Goal: Task Accomplishment & Management: Use online tool/utility

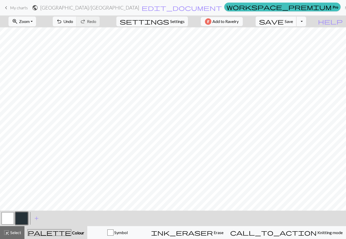
click at [293, 24] on span "Save" at bounding box center [289, 21] width 8 height 5
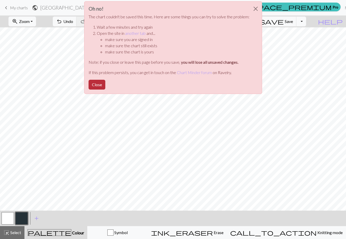
click at [94, 84] on button "Close" at bounding box center [97, 85] width 17 height 10
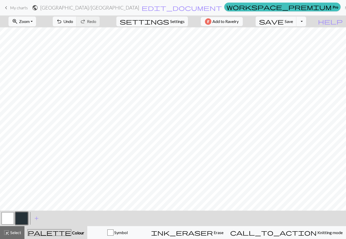
click at [12, 4] on link "keyboard_arrow_left My charts" at bounding box center [15, 7] width 25 height 9
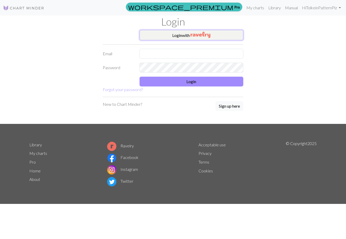
click at [221, 36] on button "Login with" at bounding box center [192, 35] width 104 height 10
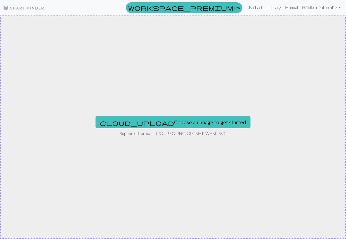
click at [15, 5] on img at bounding box center [23, 8] width 41 height 6
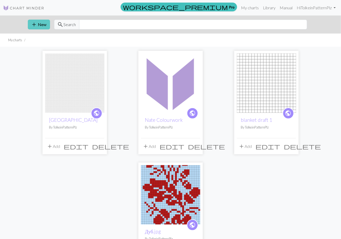
click at [34, 27] on span "add" at bounding box center [34, 24] width 6 height 7
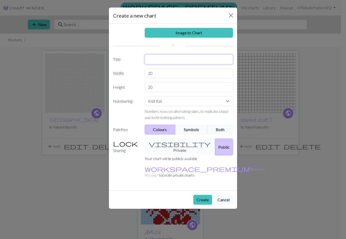
click at [175, 62] on input "text" at bounding box center [189, 59] width 89 height 10
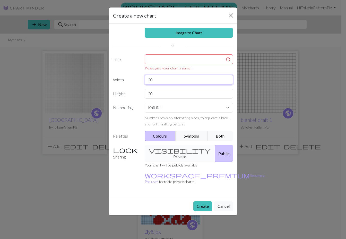
drag, startPoint x: 136, startPoint y: 75, endPoint x: 106, endPoint y: 73, distance: 30.7
click at [106, 73] on div "Create a new chart Image to Chart Title Please give your chart a name Width 20 …" at bounding box center [173, 119] width 346 height 239
type input "6"
type input "40"
drag, startPoint x: 175, startPoint y: 90, endPoint x: 101, endPoint y: 93, distance: 73.8
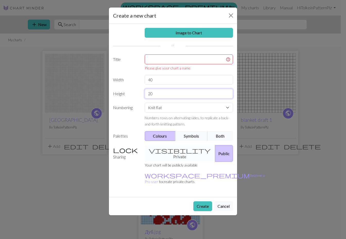
click at [101, 93] on div "Create a new chart Image to Chart Title Please give your chart a name Width 40 …" at bounding box center [173, 119] width 346 height 239
type input "40"
click at [153, 57] on input "text" at bounding box center [189, 59] width 89 height 10
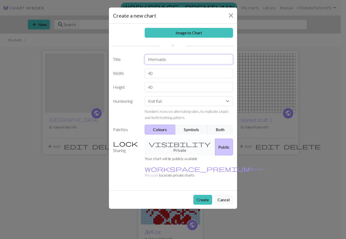
drag, startPoint x: 168, startPoint y: 58, endPoint x: 126, endPoint y: 59, distance: 41.5
click at [126, 59] on div "Title Mermaids" at bounding box center [173, 59] width 126 height 10
type input "random pattern"
click at [205, 195] on button "Create" at bounding box center [203, 200] width 19 height 10
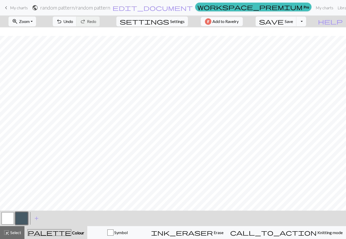
scroll to position [34, 0]
click at [34, 218] on span "add" at bounding box center [37, 217] width 6 height 7
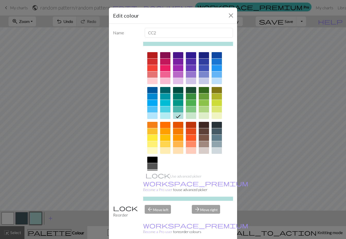
click at [165, 126] on div at bounding box center [165, 125] width 10 height 6
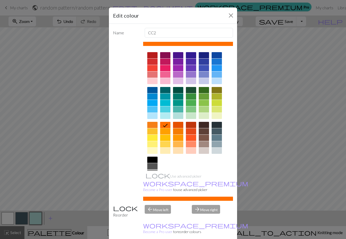
click at [274, 152] on div "Edit colour Name CC2 Use advanced picker workspace_premium Become a Pro user to…" at bounding box center [173, 119] width 346 height 239
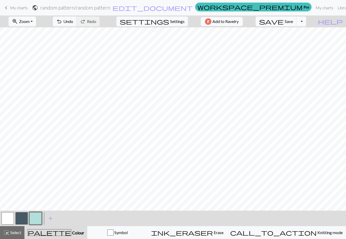
click at [39, 216] on button "button" at bounding box center [35, 218] width 12 height 12
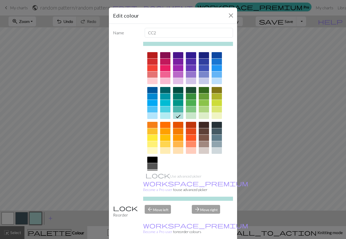
click at [170, 126] on div at bounding box center [188, 120] width 90 height 145
click at [163, 126] on div at bounding box center [165, 125] width 10 height 6
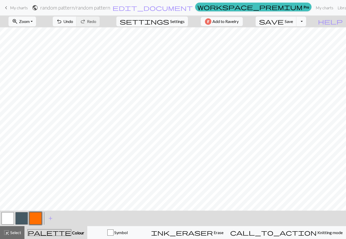
click at [19, 218] on button "button" at bounding box center [21, 218] width 12 height 12
click at [37, 218] on button "button" at bounding box center [35, 218] width 12 height 12
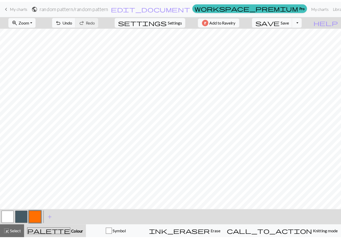
scroll to position [0, 0]
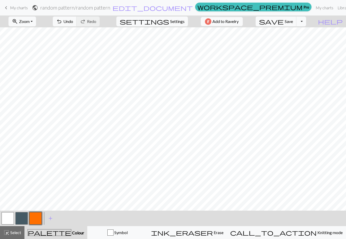
click at [20, 217] on button "button" at bounding box center [21, 218] width 12 height 12
click at [6, 221] on button "button" at bounding box center [8, 218] width 12 height 12
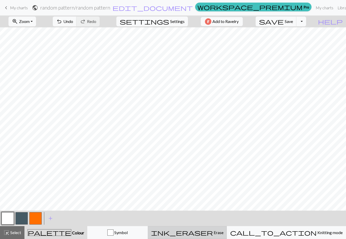
click at [219, 226] on button "ink_eraser Erase Erase" at bounding box center [187, 232] width 79 height 13
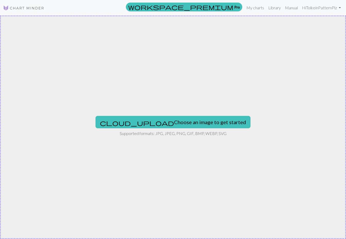
click at [34, 4] on link at bounding box center [23, 7] width 41 height 9
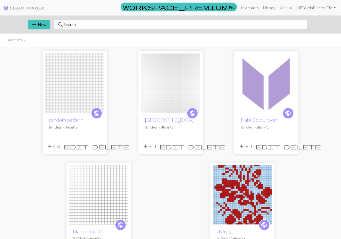
click at [73, 89] on img at bounding box center [74, 82] width 59 height 59
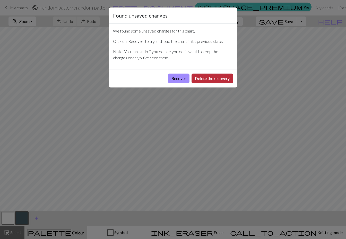
click at [199, 80] on button "Delete the recovery" at bounding box center [213, 78] width 42 height 10
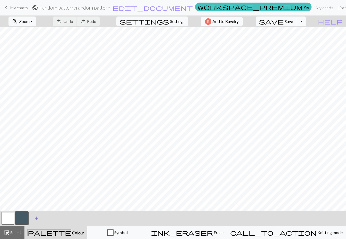
click at [35, 217] on span "add" at bounding box center [37, 217] width 6 height 7
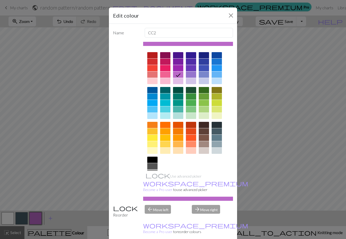
click at [147, 106] on div at bounding box center [152, 109] width 10 height 6
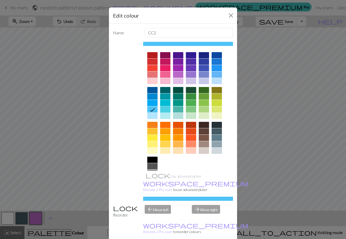
click at [164, 110] on div at bounding box center [165, 109] width 10 height 6
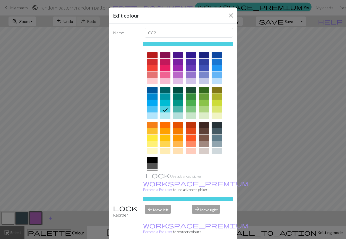
click at [217, 110] on div at bounding box center [217, 109] width 10 height 6
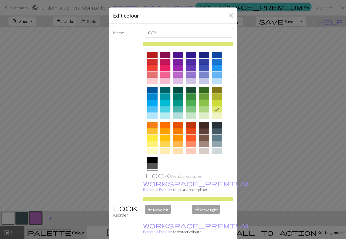
click at [201, 102] on div at bounding box center [204, 103] width 10 height 6
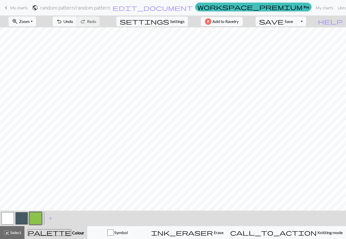
click at [21, 218] on button "button" at bounding box center [21, 218] width 12 height 12
click at [19, 219] on button "button" at bounding box center [21, 218] width 12 height 12
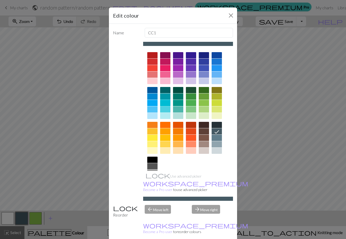
click at [160, 103] on div at bounding box center [165, 103] width 10 height 6
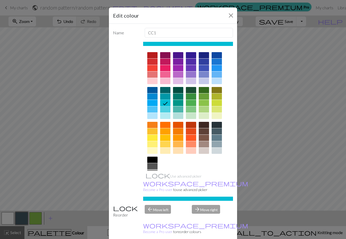
drag, startPoint x: 149, startPoint y: 103, endPoint x: 149, endPoint y: 111, distance: 8.0
click at [149, 104] on div at bounding box center [152, 103] width 10 height 6
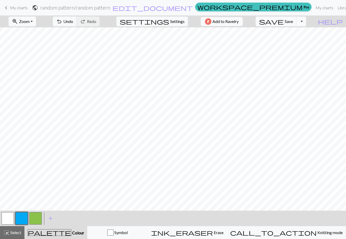
click at [9, 222] on button "button" at bounding box center [8, 218] width 12 height 12
click at [8, 221] on button "button" at bounding box center [8, 218] width 12 height 12
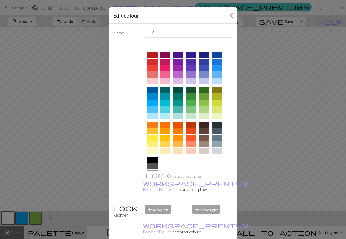
click at [147, 161] on div at bounding box center [152, 159] width 10 height 6
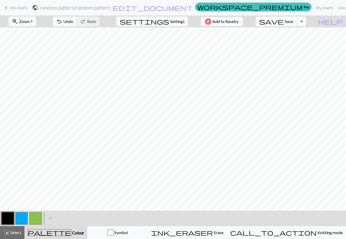
click at [7, 217] on button "button" at bounding box center [8, 218] width 12 height 12
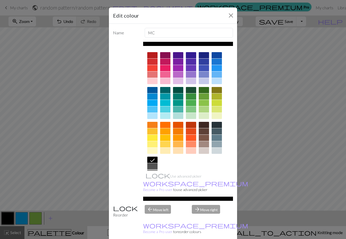
click at [213, 144] on div at bounding box center [217, 144] width 10 height 6
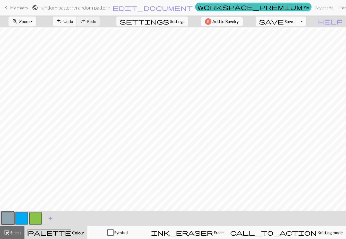
click at [22, 217] on button "button" at bounding box center [21, 218] width 12 height 12
click at [73, 19] on span "Undo" at bounding box center [68, 21] width 10 height 5
click at [62, 21] on span "undo" at bounding box center [59, 21] width 6 height 7
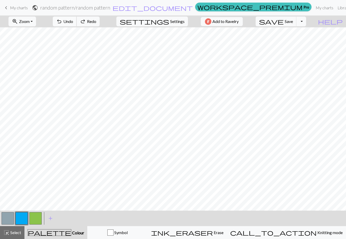
click at [62, 21] on span "undo" at bounding box center [59, 21] width 6 height 7
click at [73, 20] on span "Undo" at bounding box center [68, 21] width 10 height 5
click at [62, 22] on span "undo" at bounding box center [59, 21] width 6 height 7
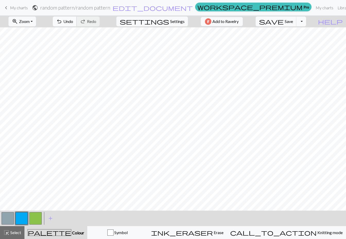
click at [62, 22] on span "undo" at bounding box center [59, 21] width 6 height 7
click at [34, 218] on button "button" at bounding box center [35, 218] width 12 height 12
click at [21, 218] on button "button" at bounding box center [21, 218] width 12 height 12
click at [35, 218] on button "button" at bounding box center [35, 218] width 12 height 12
click at [5, 215] on button "button" at bounding box center [8, 218] width 12 height 12
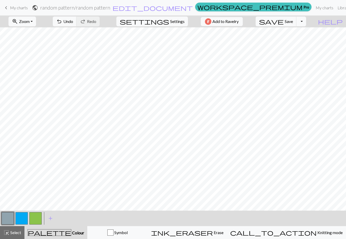
click at [21, 215] on button "button" at bounding box center [21, 218] width 12 height 12
click at [31, 218] on button "button" at bounding box center [35, 218] width 12 height 12
click at [12, 218] on button "button" at bounding box center [8, 218] width 12 height 12
click at [14, 219] on div at bounding box center [8, 218] width 14 height 14
click at [18, 218] on button "button" at bounding box center [21, 218] width 12 height 12
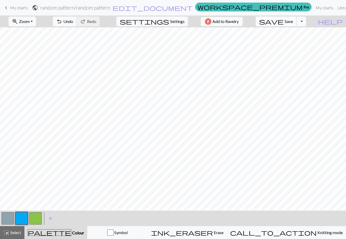
click at [293, 21] on span "Save" at bounding box center [289, 21] width 8 height 5
click at [284, 24] on span "save" at bounding box center [271, 21] width 25 height 7
